Goal: Find contact information: Find contact information

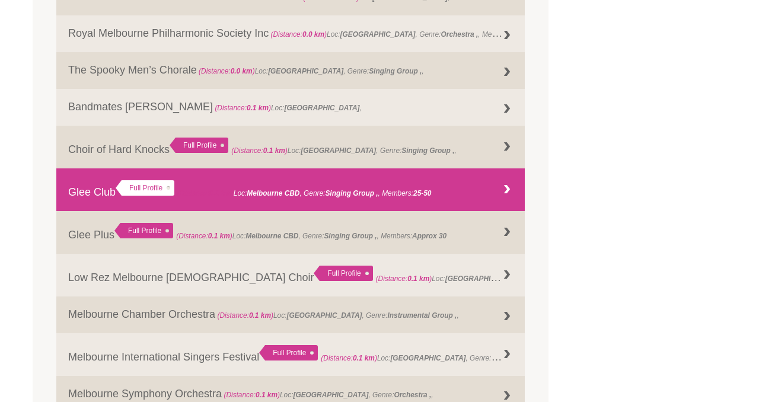
scroll to position [744, 0]
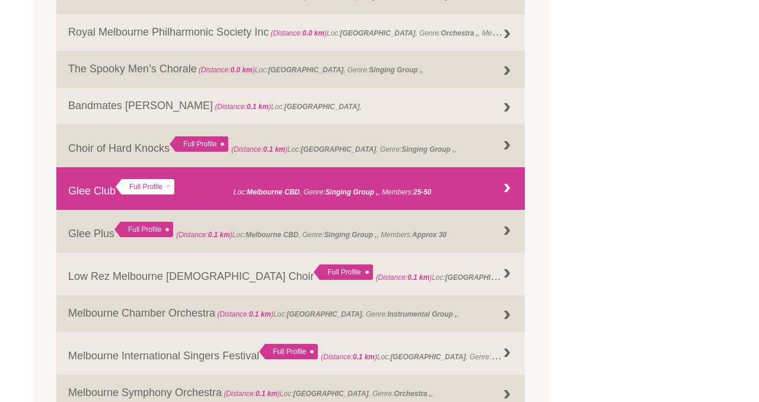
click at [272, 184] on link "Glee Club Full Profile (Distance: 0.1 km ) Loc: Melbourne CBD , Genre: , Member…" at bounding box center [290, 188] width 469 height 43
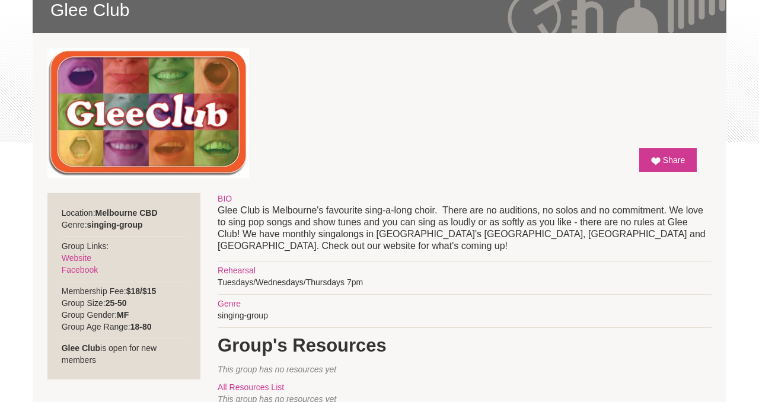
scroll to position [207, 0]
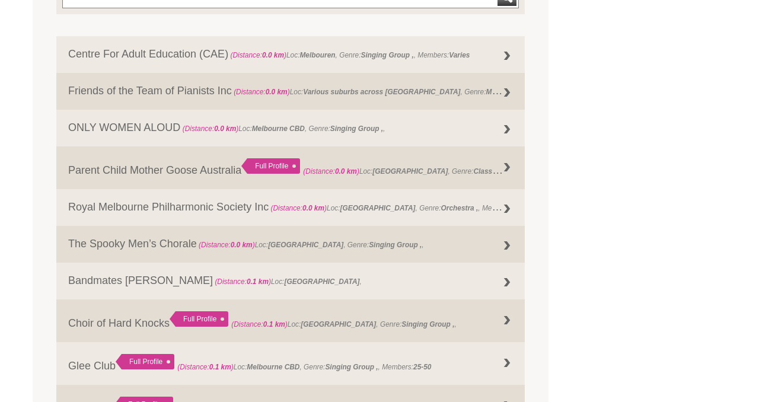
scroll to position [570, 0]
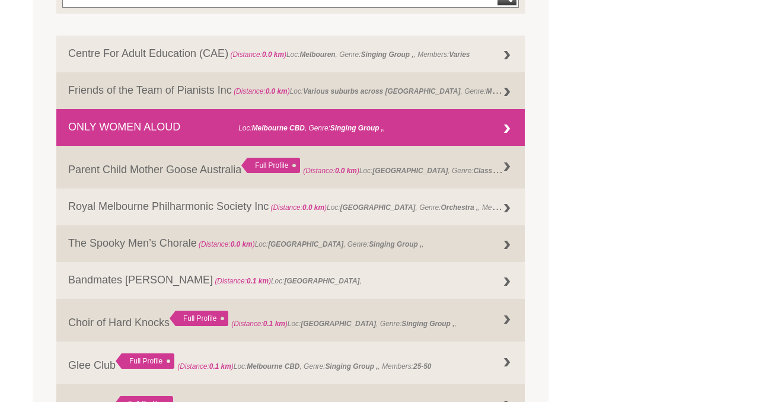
click at [136, 128] on link "ONLY WOMEN ALOUD (Distance: 0.0 km ) Loc: Melbourne CBD , Genre: Singing Group ," at bounding box center [290, 127] width 469 height 37
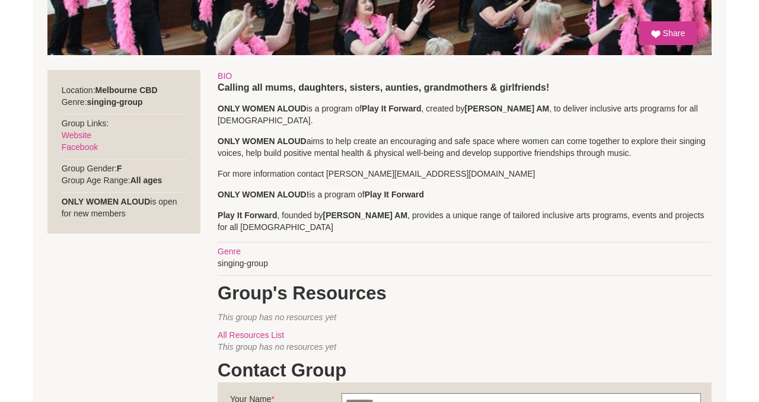
scroll to position [411, 0]
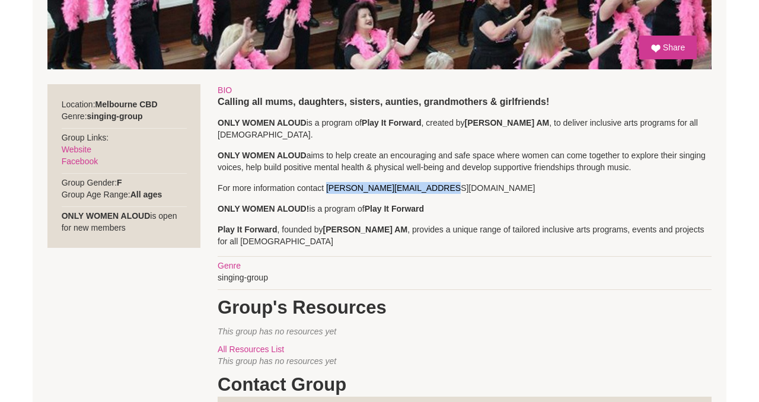
drag, startPoint x: 329, startPoint y: 187, endPoint x: 439, endPoint y: 192, distance: 109.8
click at [439, 193] on p "For more information contact sarah@playitforward.org.au" at bounding box center [465, 188] width 494 height 12
drag, startPoint x: 327, startPoint y: 187, endPoint x: 434, endPoint y: 188, distance: 106.8
click at [434, 188] on p "For more information contact sarah@playitforward.org.au" at bounding box center [465, 188] width 494 height 12
copy p "sarah@playitforward.org.au"
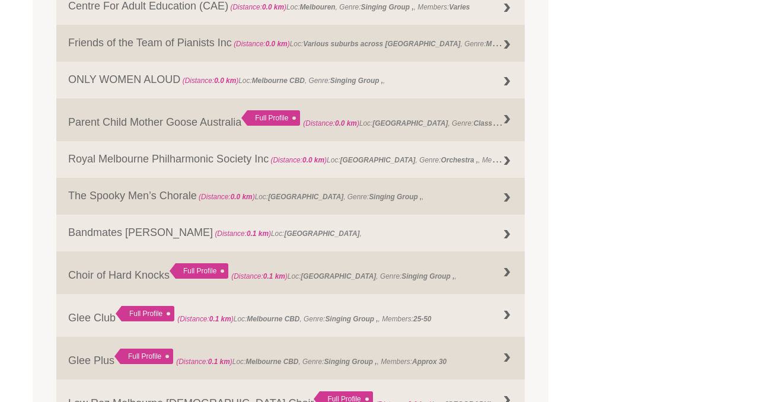
scroll to position [741, 0]
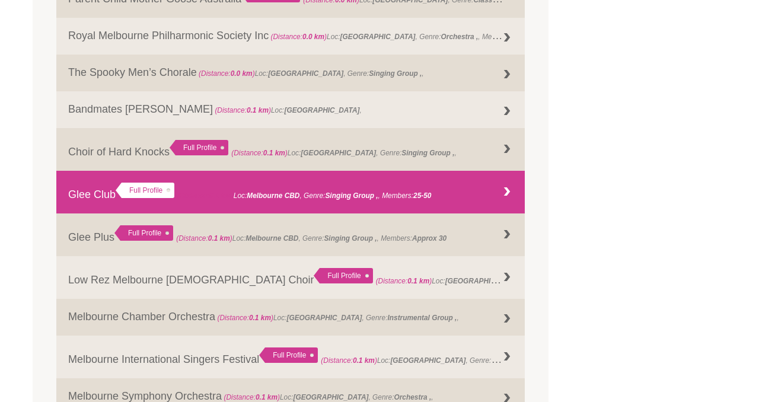
click at [418, 189] on link "Glee Club Full Profile (Distance: 0.1 km ) Loc: [GEOGRAPHIC_DATA] , Genre: , Me…" at bounding box center [290, 192] width 469 height 43
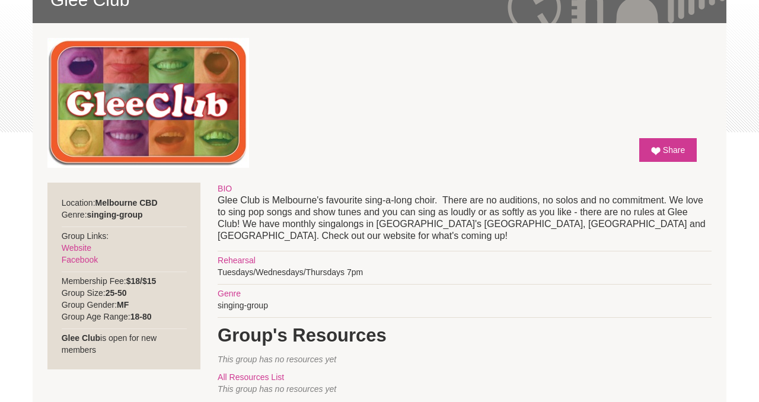
scroll to position [220, 0]
